Goal: Task Accomplishment & Management: Use online tool/utility

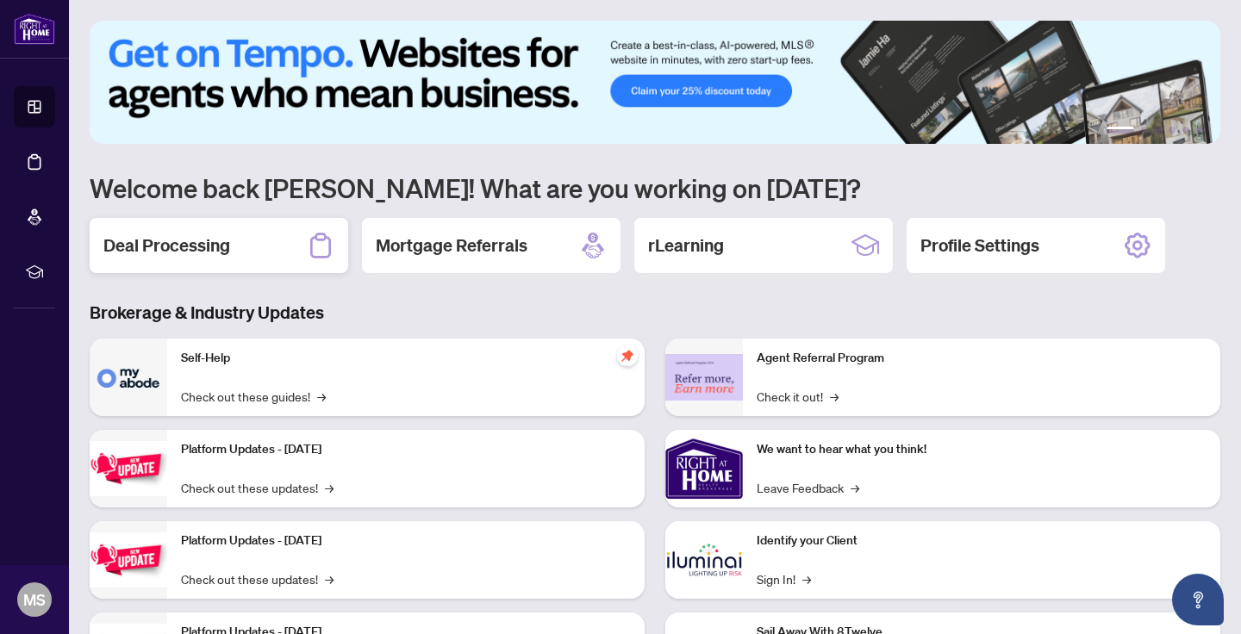
click at [211, 244] on h2 "Deal Processing" at bounding box center [166, 246] width 127 height 24
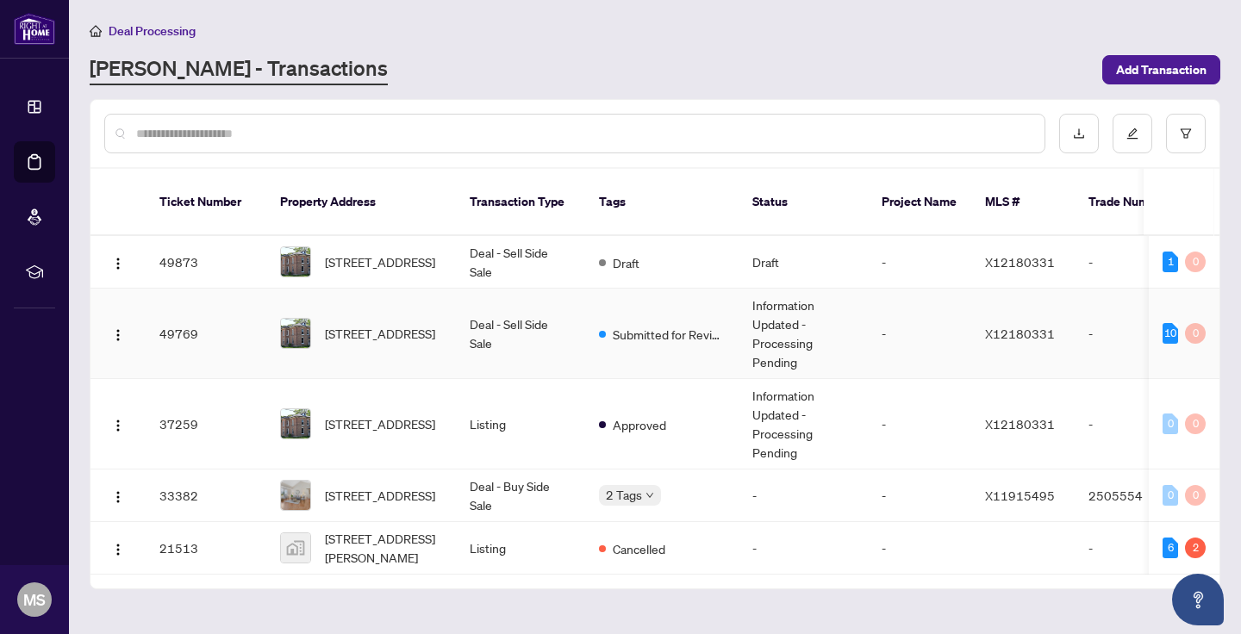
click at [182, 315] on td "49769" at bounding box center [206, 334] width 121 height 90
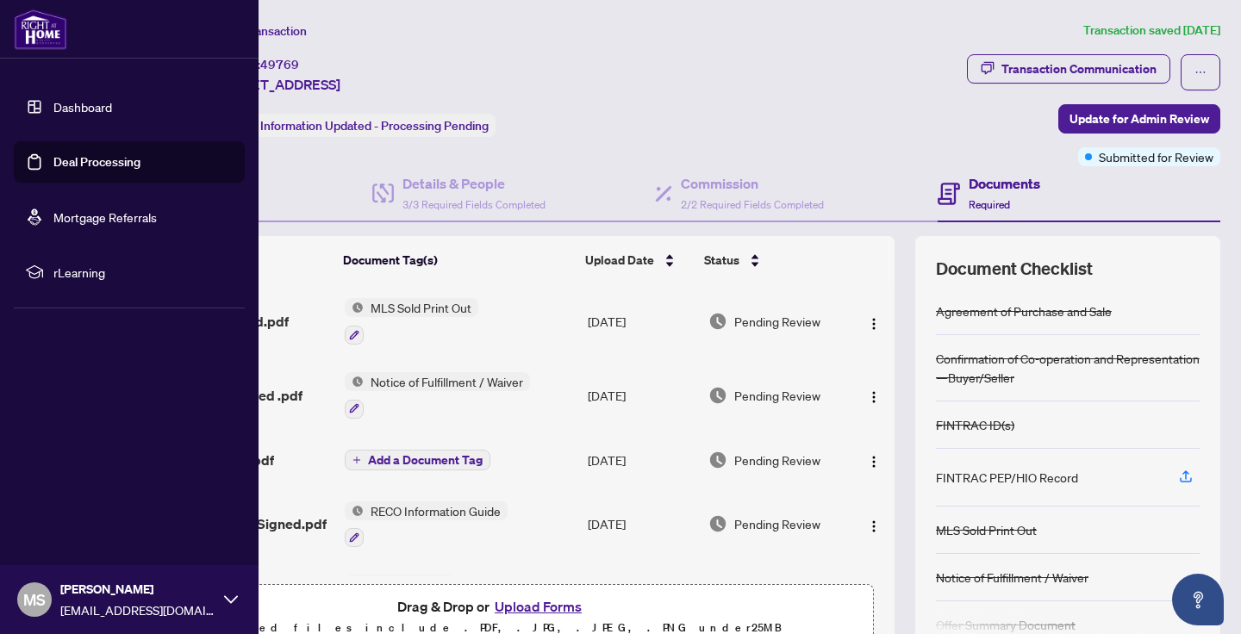
click at [92, 113] on link "Dashboard" at bounding box center [82, 107] width 59 height 16
